Goal: Obtain resource: Obtain resource

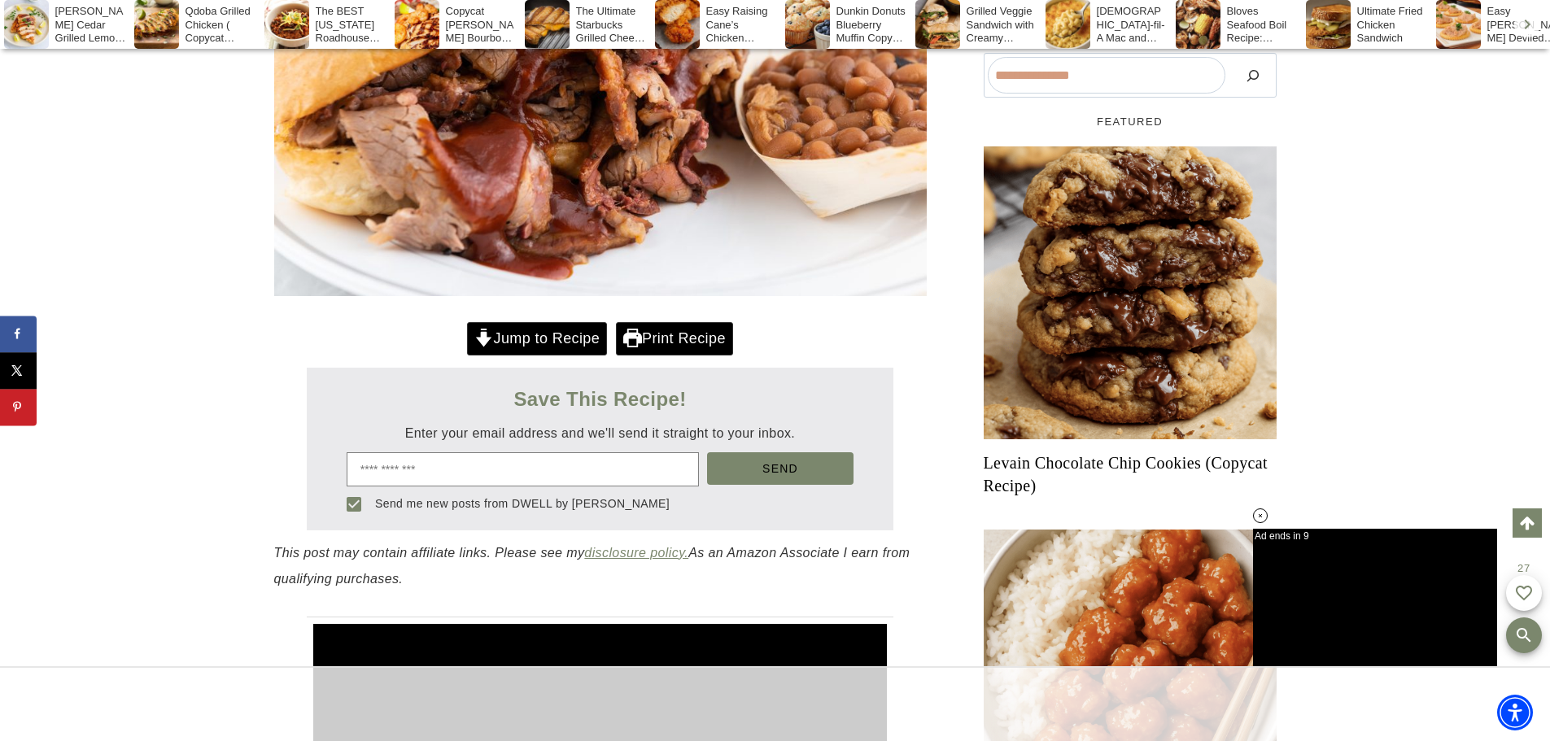
click at [504, 345] on link "Jump to Recipe" at bounding box center [537, 338] width 140 height 33
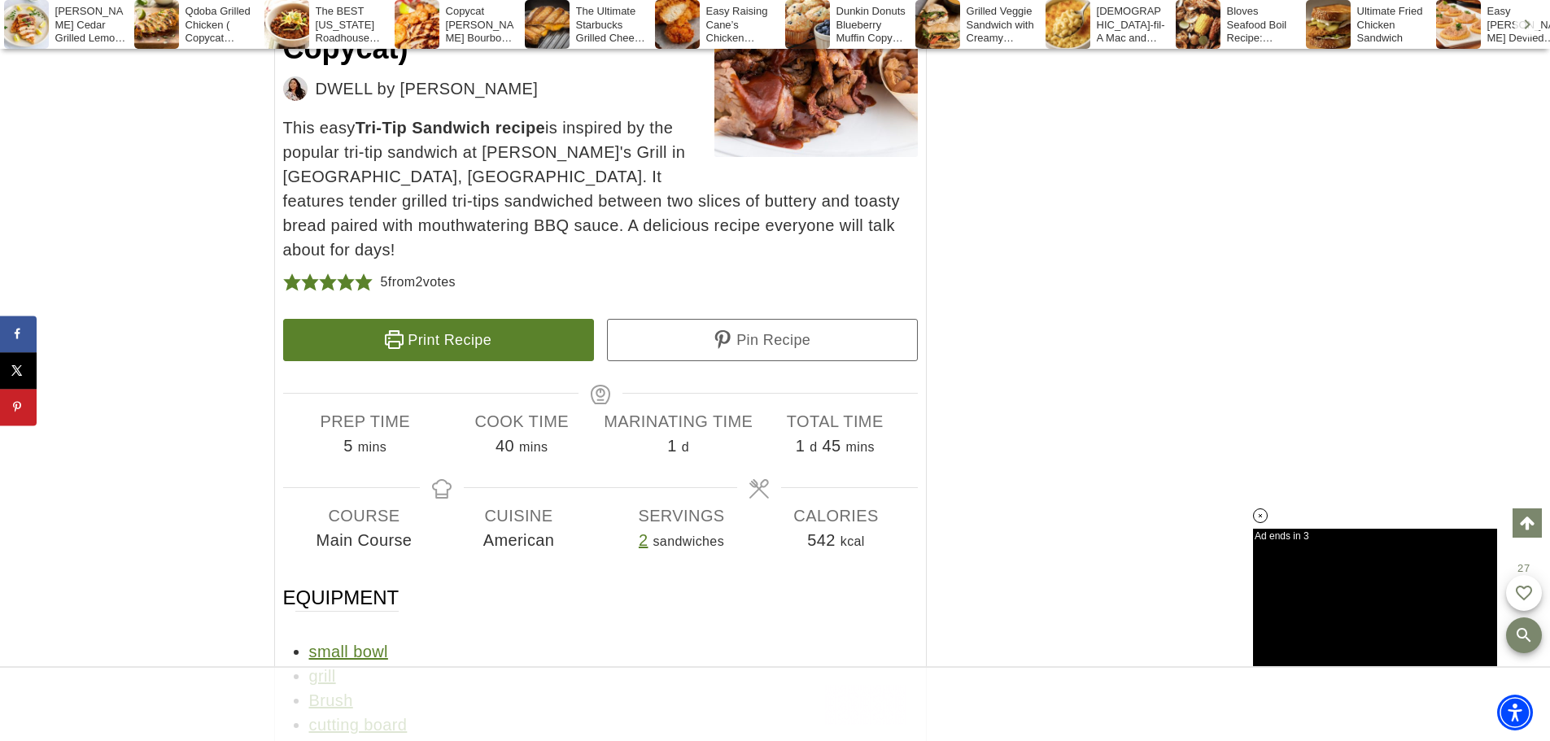
click at [743, 319] on link "Pin Recipe" at bounding box center [762, 340] width 311 height 42
